Goal: Information Seeking & Learning: Learn about a topic

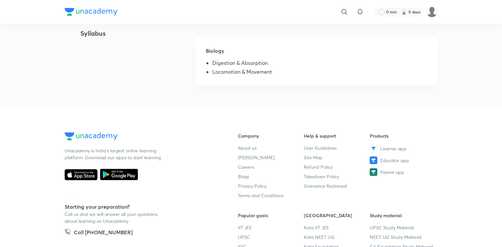
scroll to position [174, 0]
click at [288, 79] on div "Biology Digestion & Absorption Locomotion & Movement" at bounding box center [316, 61] width 242 height 49
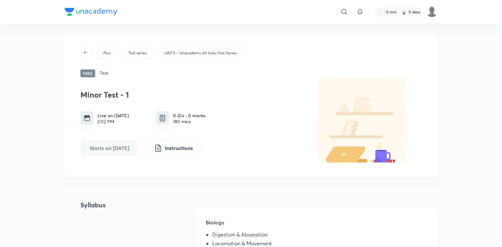
scroll to position [0, 0]
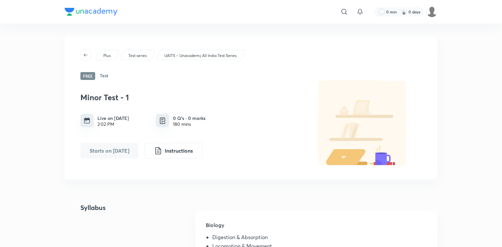
click at [102, 74] on h6 "Test" at bounding box center [104, 76] width 9 height 8
click at [108, 56] on p "Plus" at bounding box center [106, 56] width 7 height 6
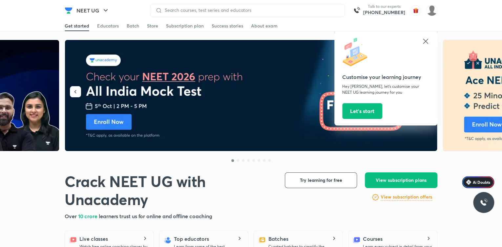
click at [424, 39] on icon at bounding box center [425, 41] width 8 height 8
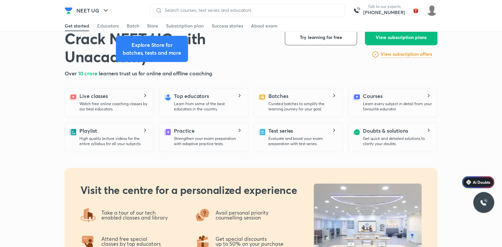
scroll to position [143, 0]
click at [127, 100] on div "Live classes Watch free online coaching classes by our best educators." at bounding box center [113, 102] width 69 height 20
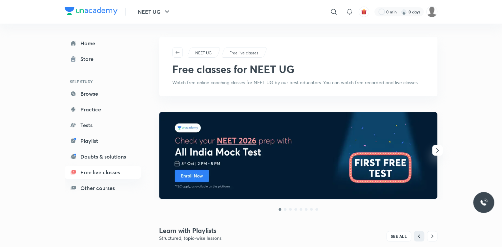
click at [243, 53] on p "Free live classes" at bounding box center [243, 53] width 29 height 6
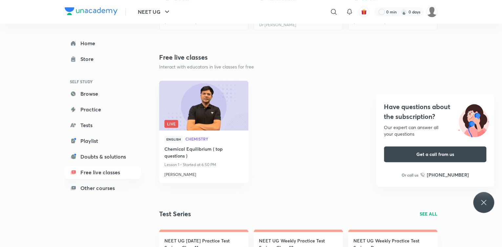
scroll to position [309, 0]
click at [193, 95] on img at bounding box center [203, 105] width 91 height 51
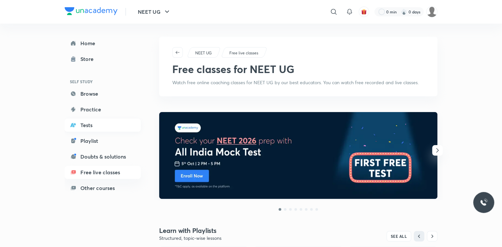
click at [104, 124] on link "Tests" at bounding box center [103, 125] width 76 height 13
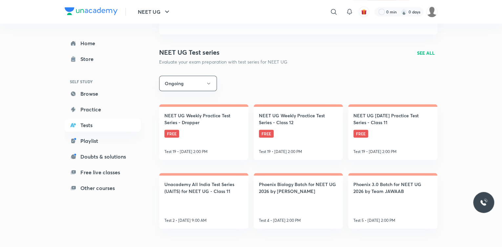
scroll to position [184, 0]
click at [202, 140] on link "NEET UG Weekly Practice Test Series - Dropper FREE Test 19 • Oct 5, 2:00 PM" at bounding box center [203, 132] width 89 height 56
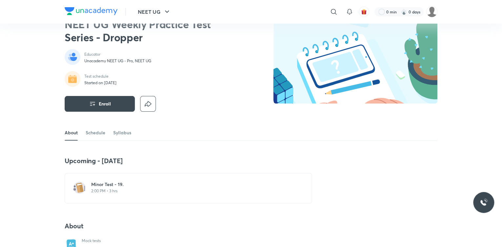
scroll to position [27, 0]
click at [123, 133] on link "Syllabus" at bounding box center [122, 133] width 18 height 16
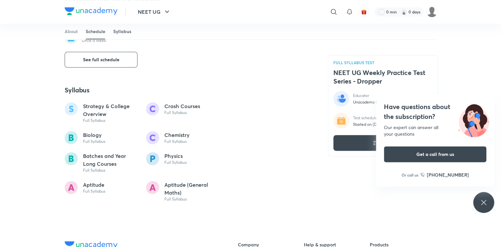
scroll to position [331, 0]
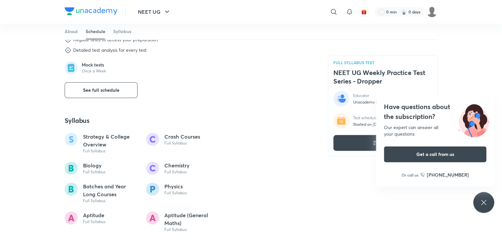
click at [485, 204] on icon at bounding box center [483, 202] width 5 height 5
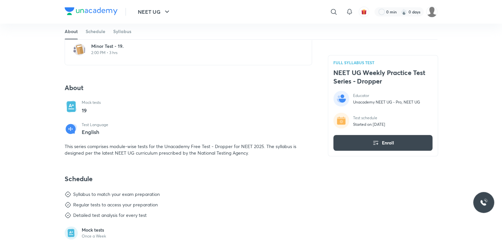
scroll to position [165, 0]
